Goal: Task Accomplishment & Management: Manage account settings

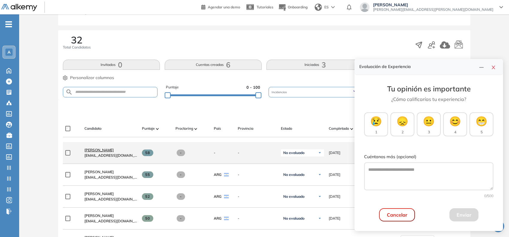
click at [114, 150] on span "[PERSON_NAME]" at bounding box center [98, 150] width 29 height 4
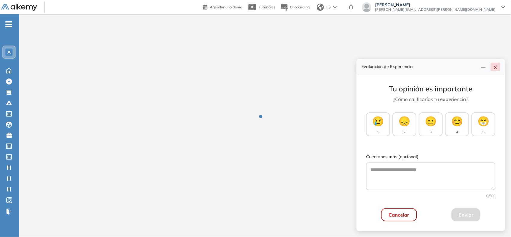
click at [497, 68] on icon "close" at bounding box center [495, 67] width 5 height 5
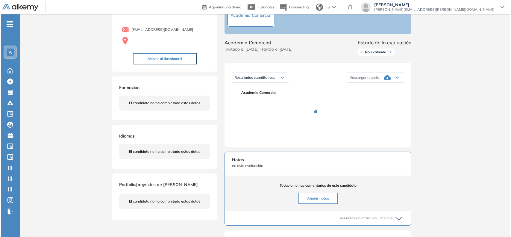
scroll to position [45, 0]
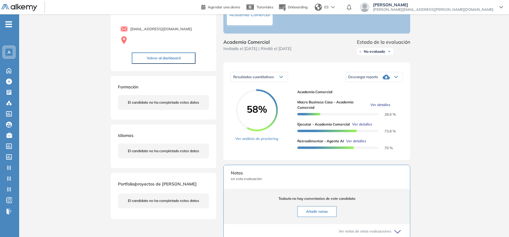
click at [378, 107] on span "Ver detalles" at bounding box center [380, 104] width 20 height 5
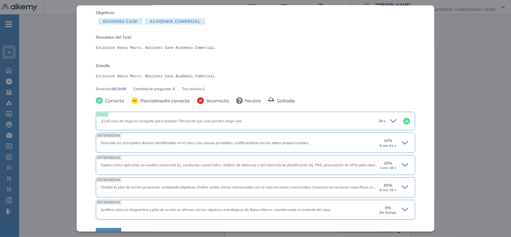
scroll to position [49, 0]
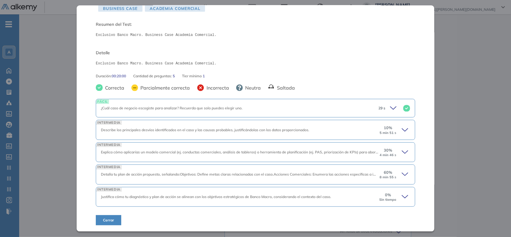
click at [402, 130] on icon at bounding box center [406, 130] width 8 height 8
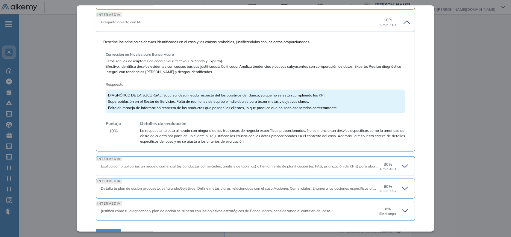
scroll to position [171, 0]
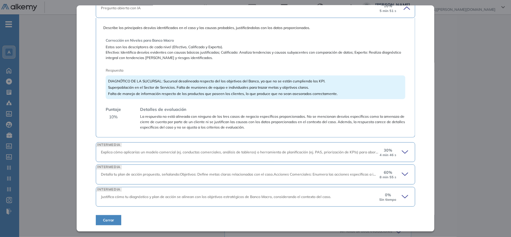
click at [402, 150] on icon at bounding box center [406, 152] width 8 height 8
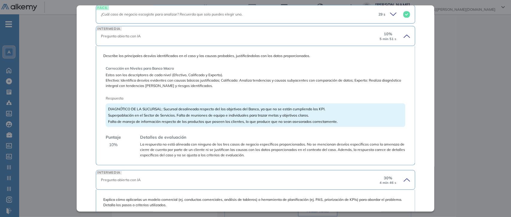
scroll to position [141, 0]
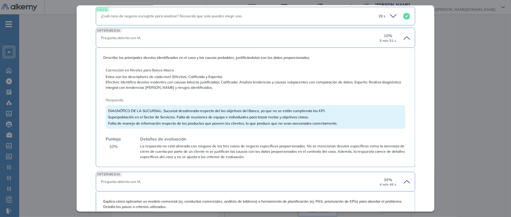
click at [211, 116] on span "DIAGNÓTICO DE LA SUCURSAL: Sucursal desalineada respecto del los objetivos del …" at bounding box center [223, 117] width 230 height 17
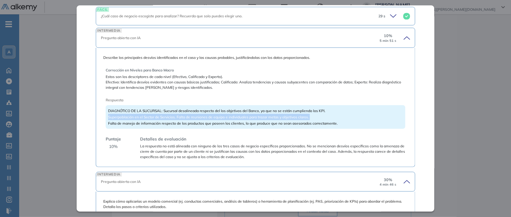
click at [211, 116] on span "DIAGNÓTICO DE LA SUCURSAL: Sucursal desalineada respecto del los objetivos del …" at bounding box center [223, 117] width 230 height 17
click at [235, 117] on span "DIAGNÓTICO DE LA SUCURSAL: Sucursal desalineada respecto del los objetivos del …" at bounding box center [223, 117] width 230 height 17
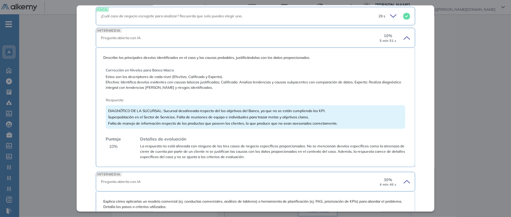
click at [113, 147] on span "10 %" at bounding box center [113, 147] width 9 height 6
click at [157, 154] on span "La respuesta no está alineada con ninguno de los tres casos de negocio específi…" at bounding box center [272, 152] width 265 height 16
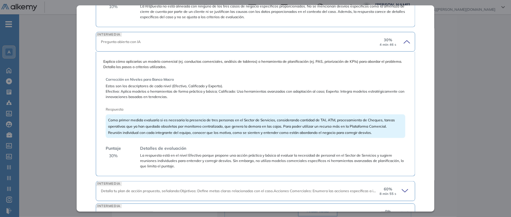
scroll to position [318, 0]
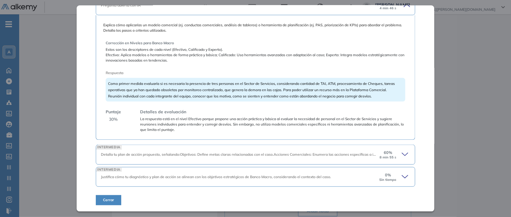
click at [402, 158] on icon at bounding box center [406, 155] width 8 height 8
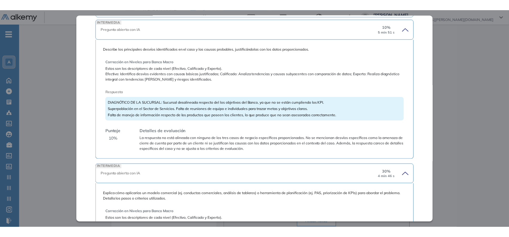
scroll to position [160, 0]
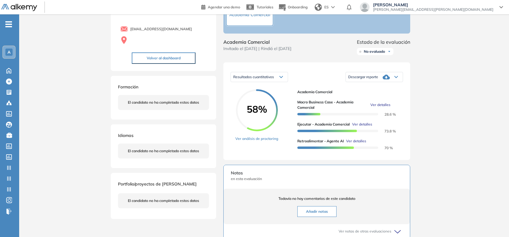
click at [65, 99] on div "Inicio Alkymetrics Evaluaciones Dashboard Candidato Macro Business Case - Acade…" at bounding box center [264, 158] width 490 height 378
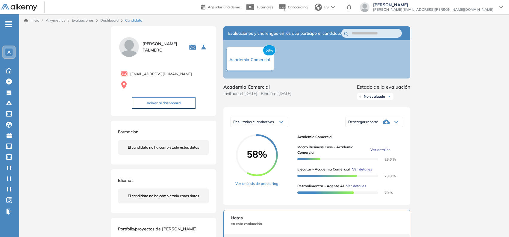
click at [107, 19] on link "Dashboard" at bounding box center [109, 20] width 18 height 4
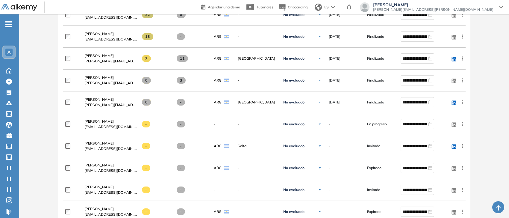
scroll to position [616, 0]
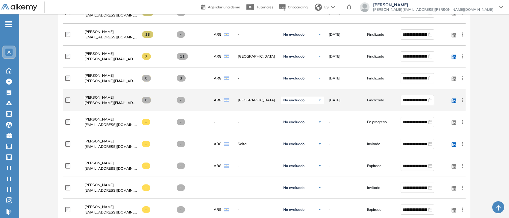
click at [460, 97] on icon at bounding box center [462, 100] width 6 height 6
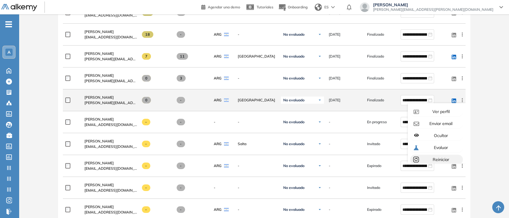
scroll to position [16, 0]
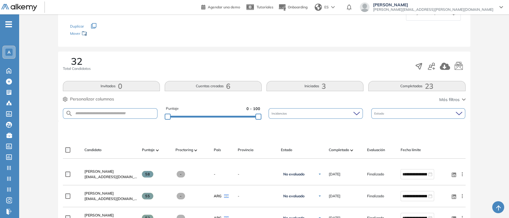
scroll to position [0, 0]
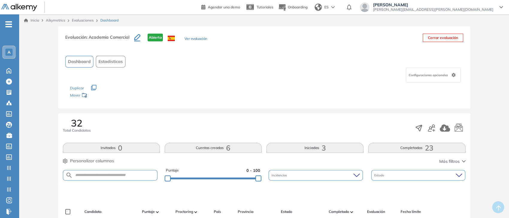
click at [123, 178] on form at bounding box center [110, 175] width 95 height 10
click at [125, 176] on input "text" at bounding box center [115, 175] width 84 height 4
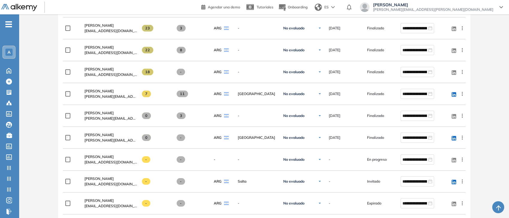
scroll to position [579, 0]
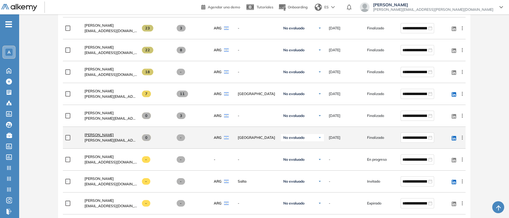
click at [99, 133] on span "[PERSON_NAME]" at bounding box center [98, 134] width 29 height 4
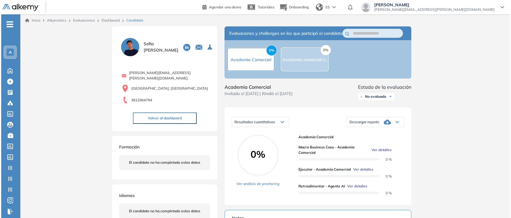
scroll to position [31, 0]
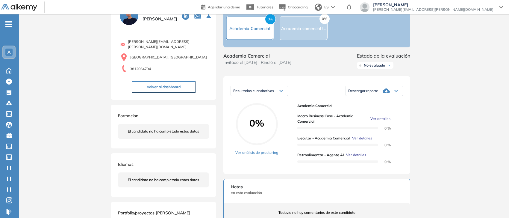
click at [379, 121] on span "Ver detalles" at bounding box center [380, 118] width 20 height 5
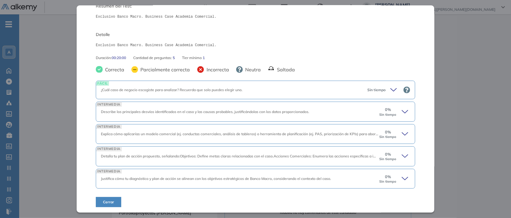
scroll to position [0, 0]
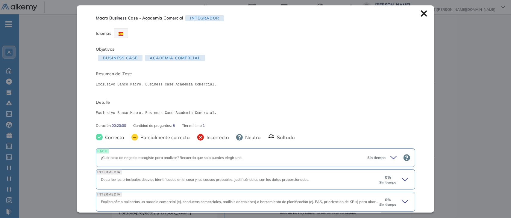
click at [421, 16] on icon at bounding box center [424, 13] width 6 height 6
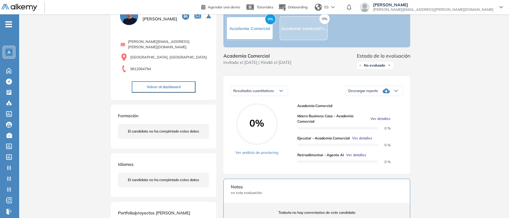
click at [360, 141] on span "Ver detalles" at bounding box center [362, 137] width 20 height 5
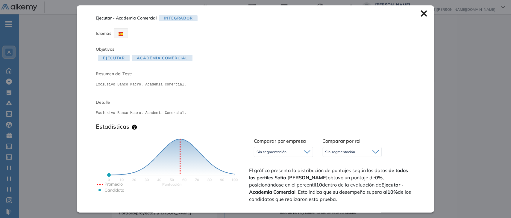
click at [418, 17] on div "Ejecutar - Academia Comercial Integrador Idiomas Objetivos Ejecutar Academia Co…" at bounding box center [256, 108] width 358 height 207
click at [420, 10] on div "Ejecutar - Academia Comercial Integrador Idiomas Objetivos Ejecutar Academia Co…" at bounding box center [256, 108] width 358 height 207
click at [421, 11] on icon at bounding box center [424, 13] width 7 height 7
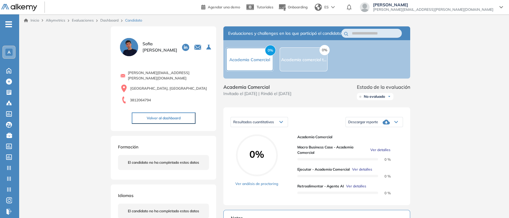
click at [106, 19] on link "Dashboard" at bounding box center [109, 20] width 18 height 4
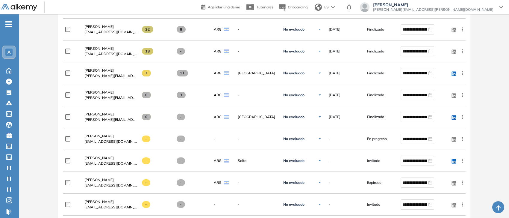
scroll to position [600, 0]
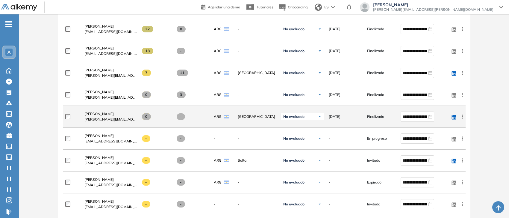
click at [461, 116] on icon at bounding box center [462, 116] width 6 height 6
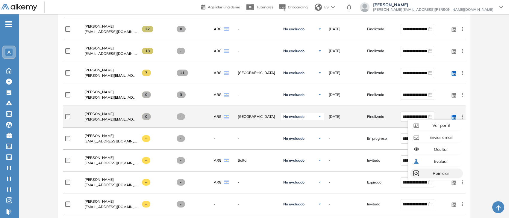
click at [437, 170] on span "Reiniciar" at bounding box center [440, 172] width 18 height 5
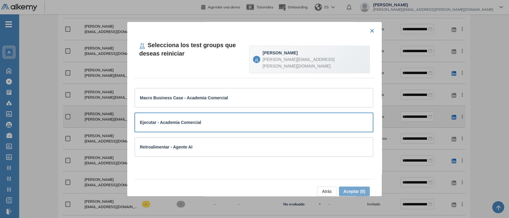
click at [172, 120] on strong "Ejecutar - Academia Comercial" at bounding box center [170, 122] width 61 height 5
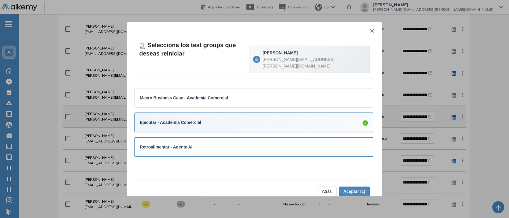
scroll to position [9, 0]
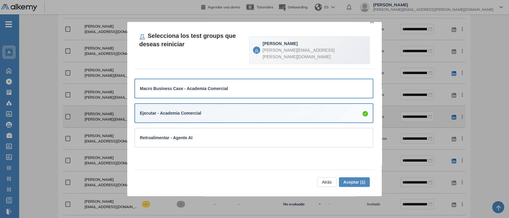
click at [225, 85] on div "Macro Business Case - Academia Comercial" at bounding box center [254, 88] width 228 height 7
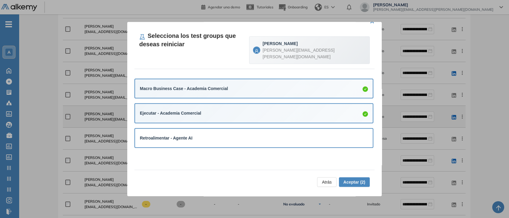
click at [251, 128] on div "Retroalimentar - Agente AI" at bounding box center [254, 137] width 238 height 19
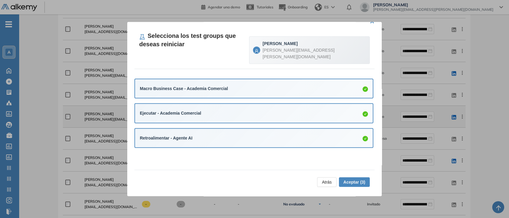
click at [344, 179] on span "Aceptar (3)" at bounding box center [354, 181] width 22 height 7
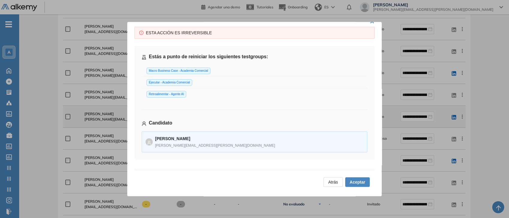
click at [328, 183] on span "Atrás" at bounding box center [333, 181] width 10 height 7
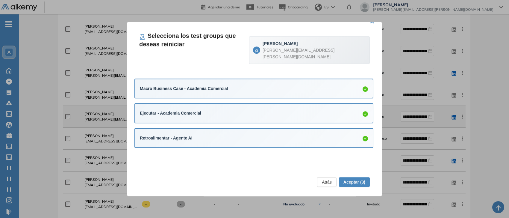
click at [310, 134] on div "Retroalimentar - Agente AI" at bounding box center [254, 137] width 228 height 7
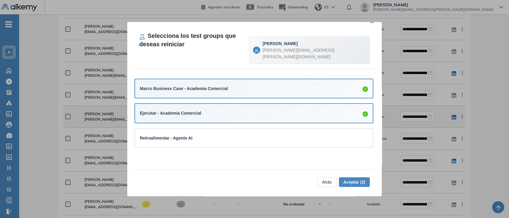
click at [313, 85] on div "Macro Business Case - Academia Comercial" at bounding box center [254, 88] width 228 height 7
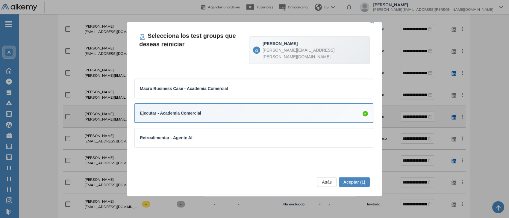
click at [322, 180] on span "Atrás" at bounding box center [327, 181] width 10 height 7
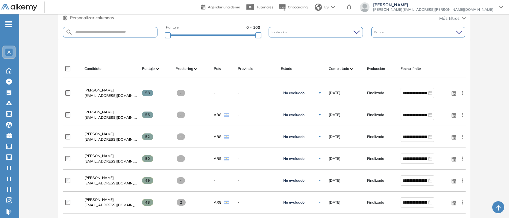
scroll to position [143, 0]
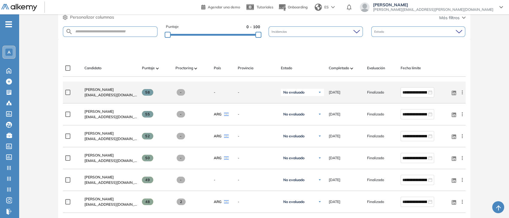
click at [296, 94] on div "No evaluado" at bounding box center [302, 92] width 43 height 7
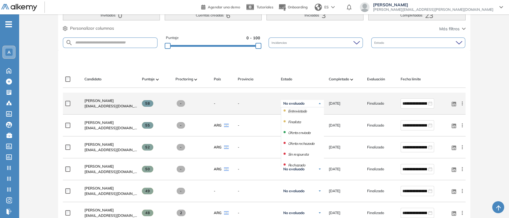
scroll to position [37, 0]
click at [299, 101] on span "No evaluado" at bounding box center [293, 103] width 21 height 5
click at [297, 102] on span "No evaluado" at bounding box center [293, 103] width 21 height 5
click at [314, 102] on div "No evaluado" at bounding box center [302, 103] width 43 height 7
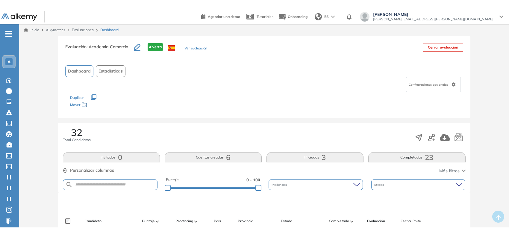
scroll to position [2, 0]
